Goal: Transaction & Acquisition: Book appointment/travel/reservation

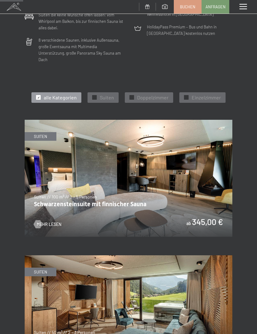
scroll to position [211, 0]
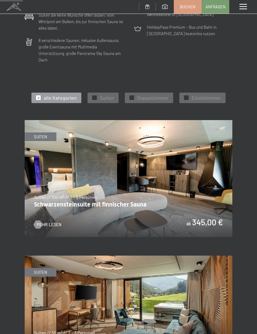
click at [188, 7] on span "Buchen" at bounding box center [187, 7] width 15 height 6
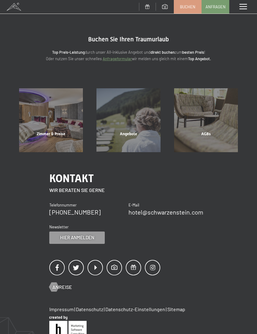
click at [245, 7] on span at bounding box center [243, 7] width 7 height 6
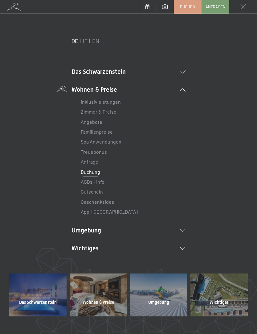
click at [185, 6] on span "Buchen" at bounding box center [187, 7] width 15 height 6
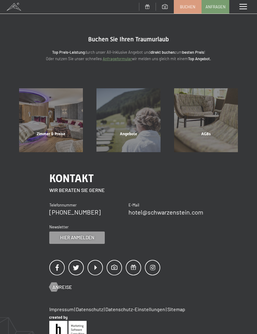
click at [60, 113] on div "Zimmer & Preise Mehr erfahren" at bounding box center [50, 120] width 77 height 64
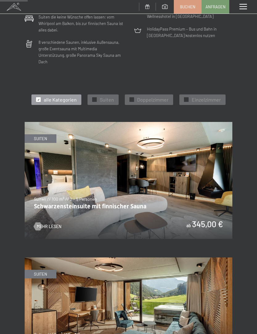
scroll to position [307, 0]
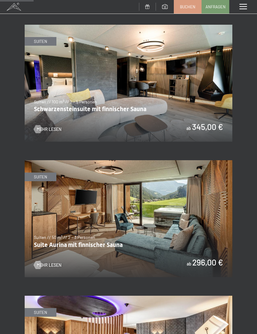
click at [187, 86] on img at bounding box center [129, 83] width 208 height 117
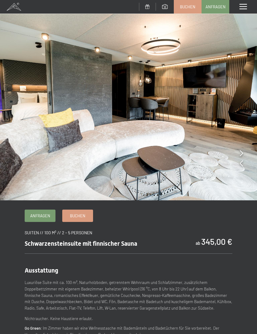
click at [83, 213] on span "Buchen" at bounding box center [77, 216] width 15 height 6
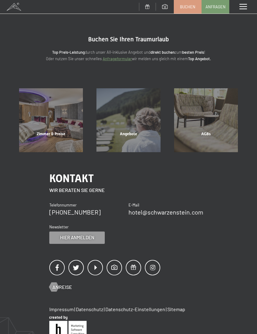
click at [57, 131] on div "Zimmer & Preise" at bounding box center [50, 141] width 77 height 21
